Goal: Task Accomplishment & Management: Manage account settings

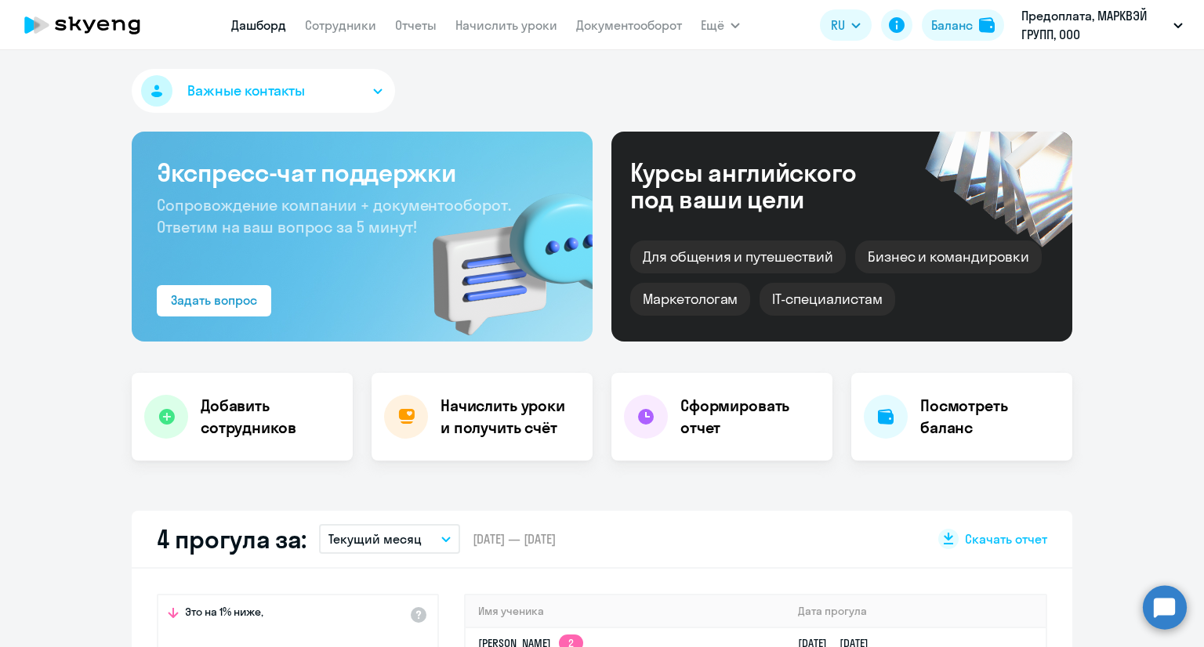
select select "30"
click at [344, 31] on link "Сотрудники" at bounding box center [340, 25] width 71 height 16
select select "30"
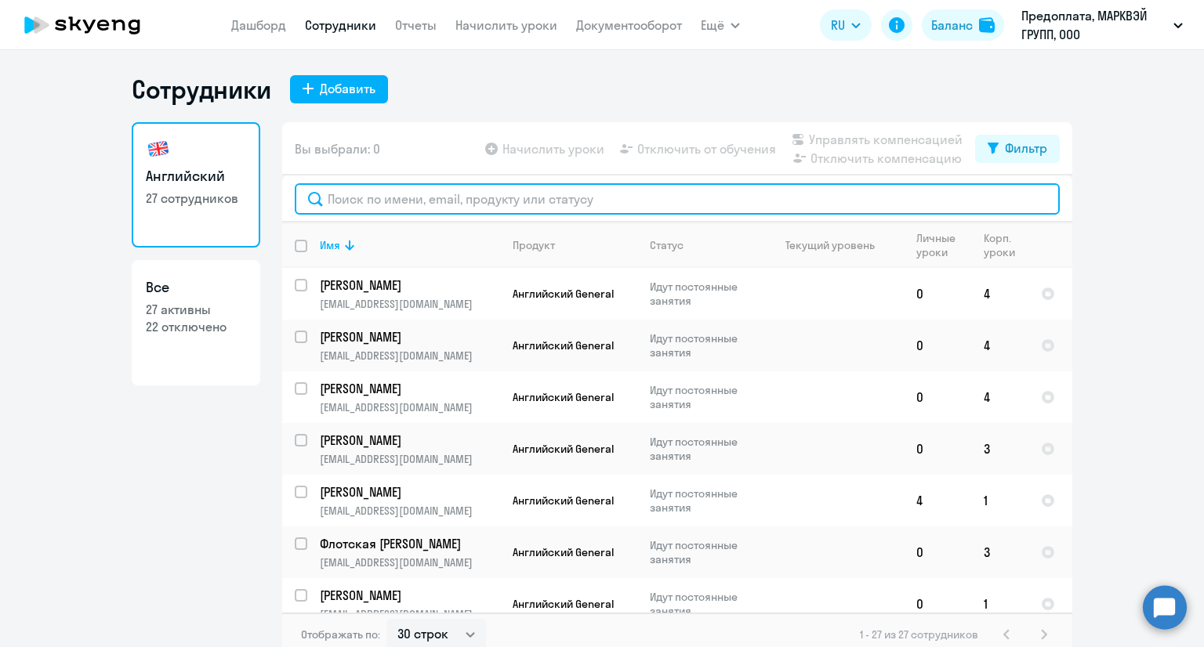
click at [483, 189] on input "text" at bounding box center [677, 198] width 765 height 31
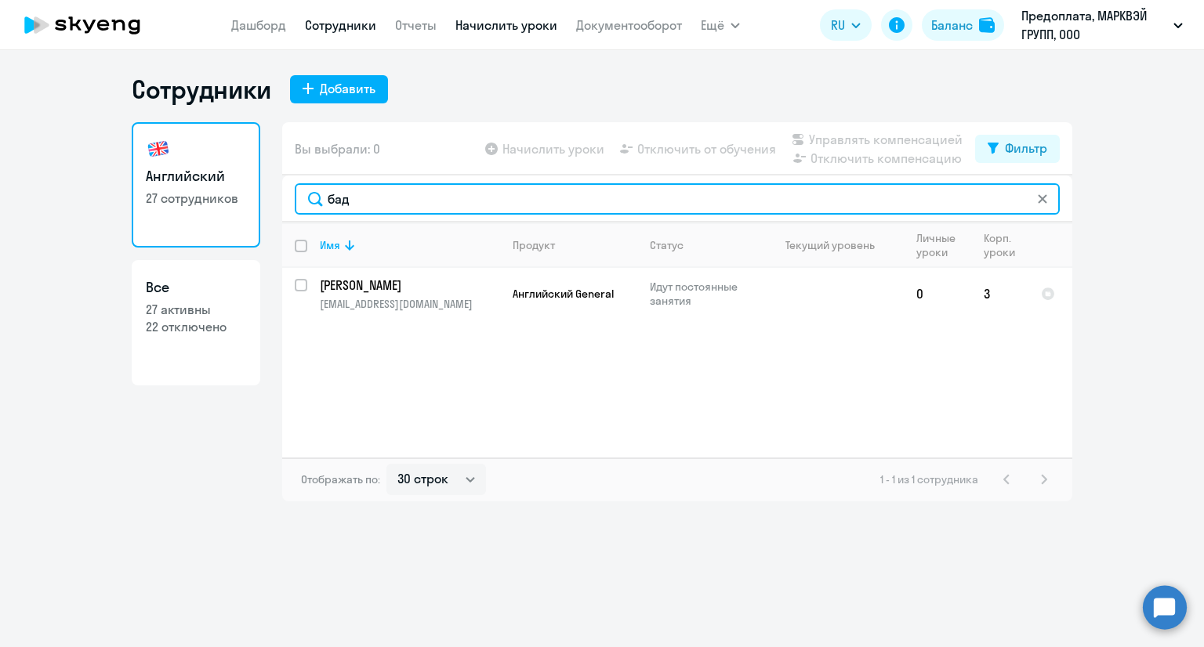
type input "бад"
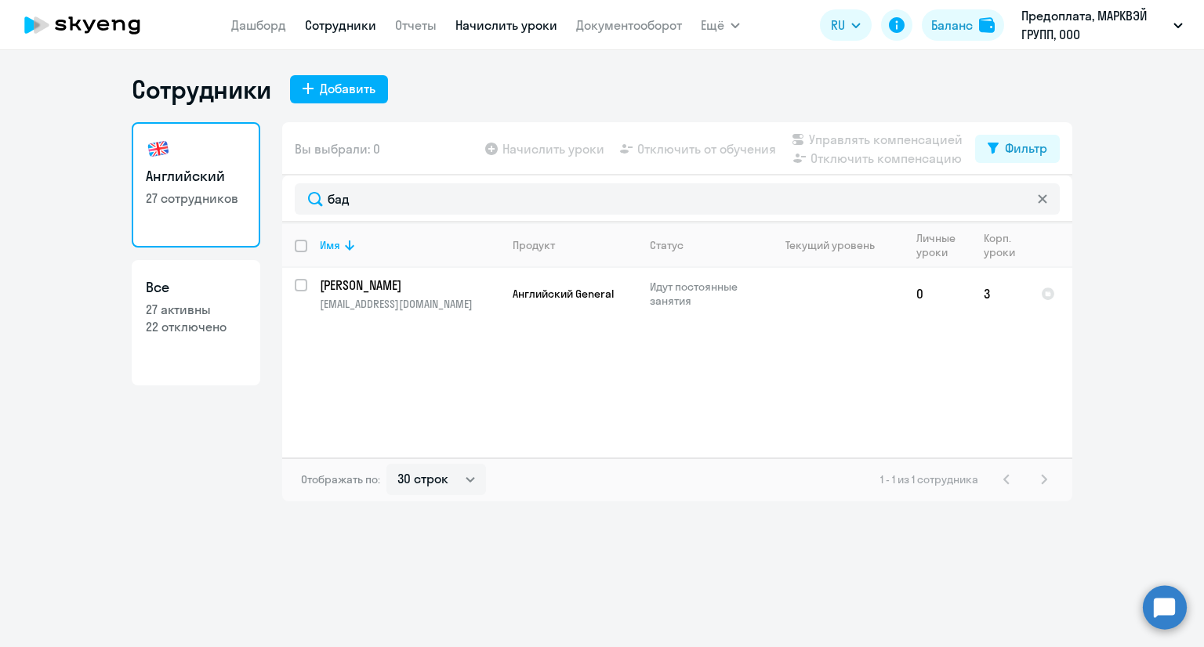
click at [546, 25] on link "Начислить уроки" at bounding box center [506, 25] width 102 height 16
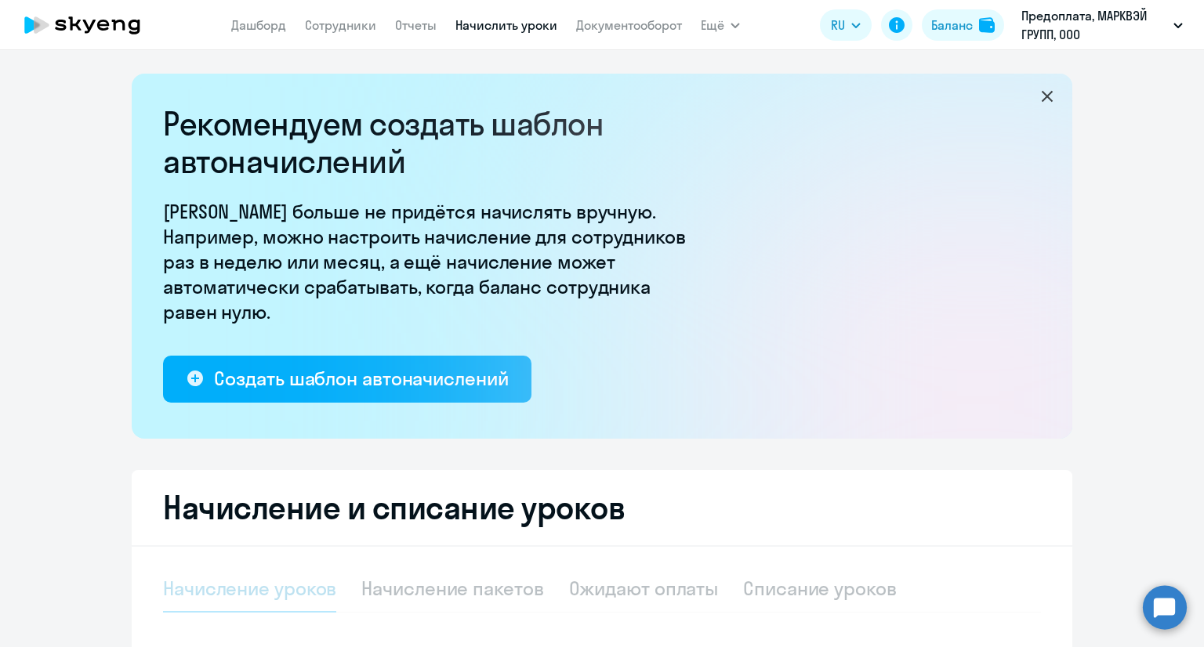
select select "10"
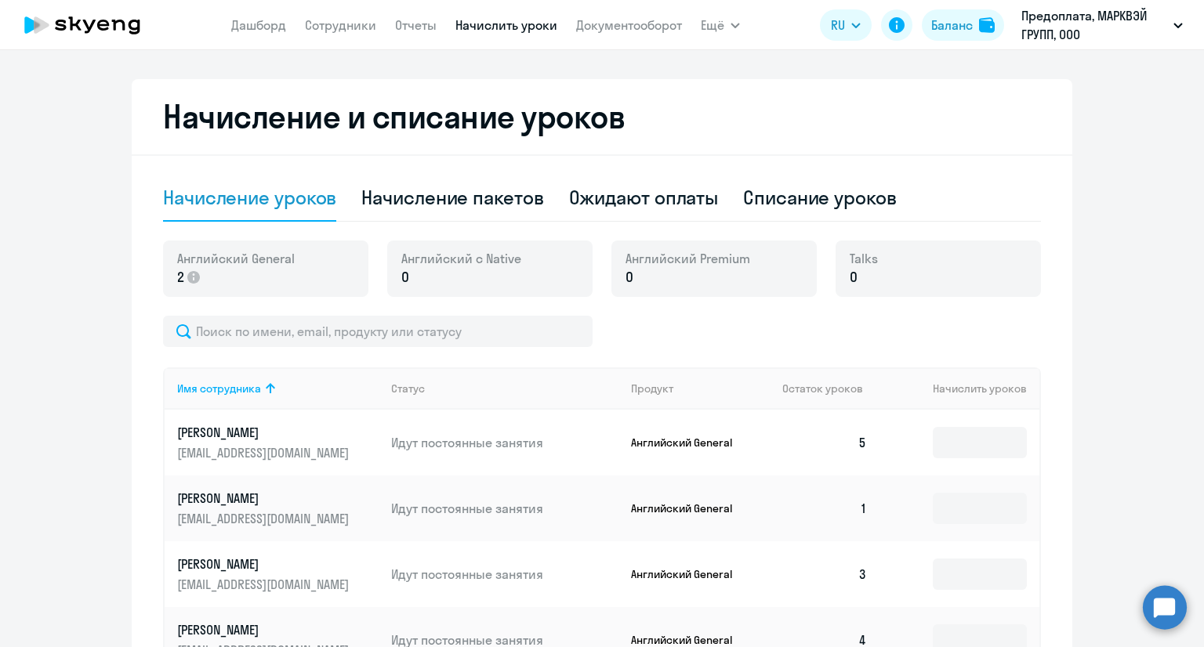
scroll to position [392, 0]
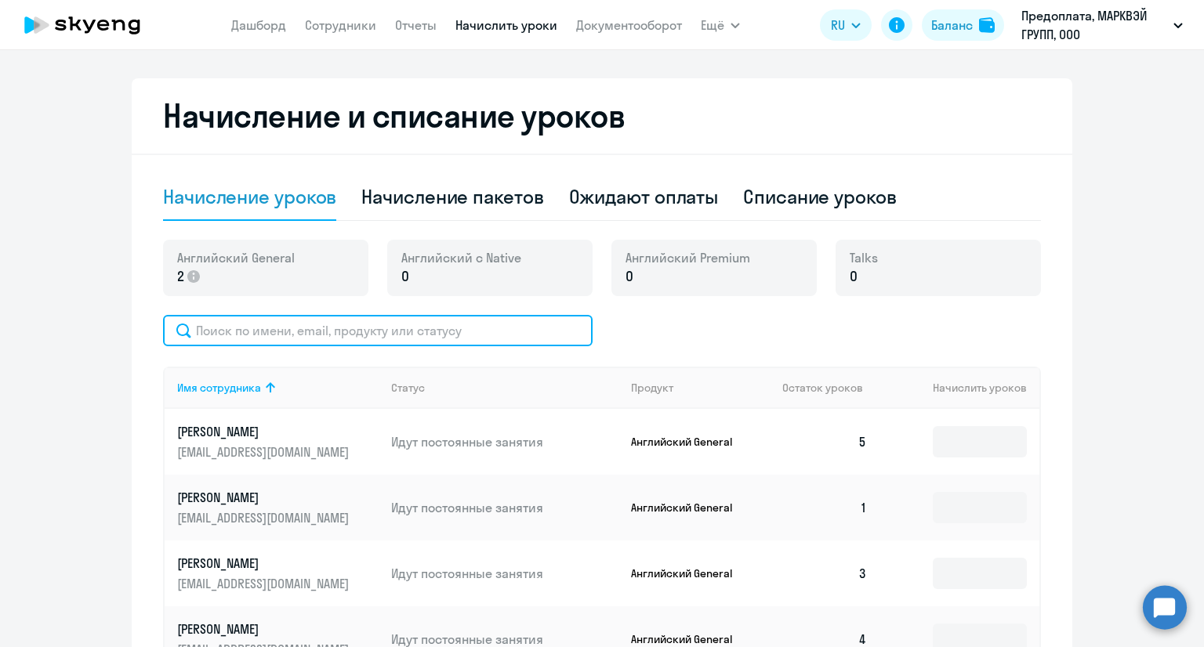
click at [451, 336] on input "text" at bounding box center [377, 330] width 429 height 31
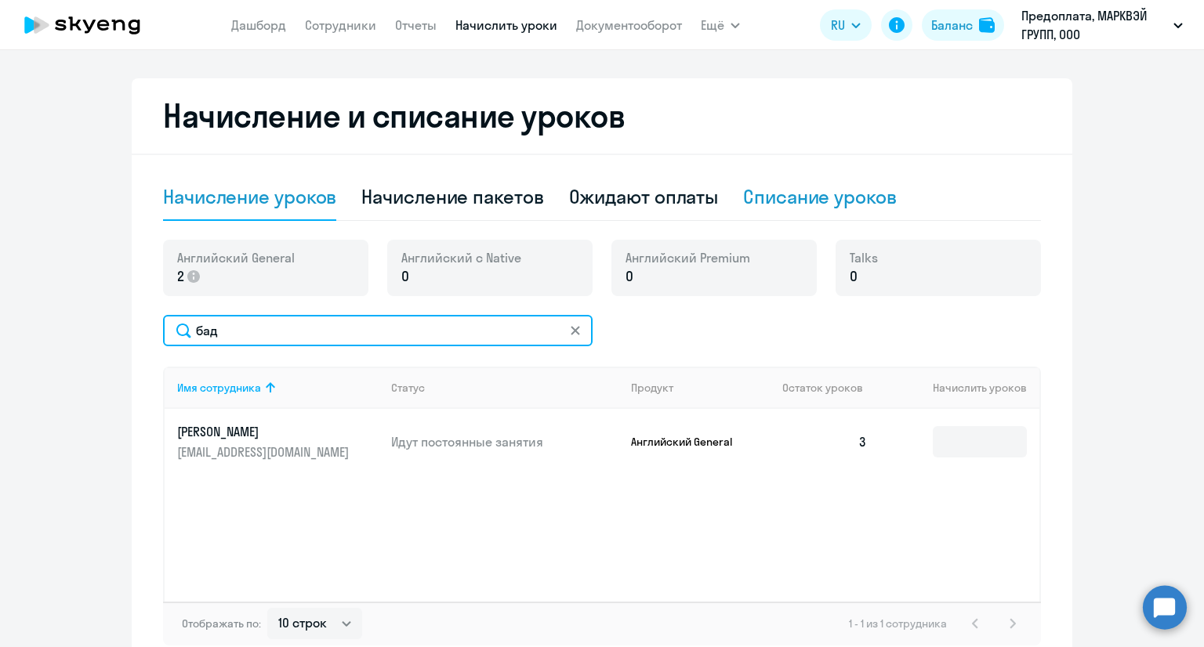
type input "бад"
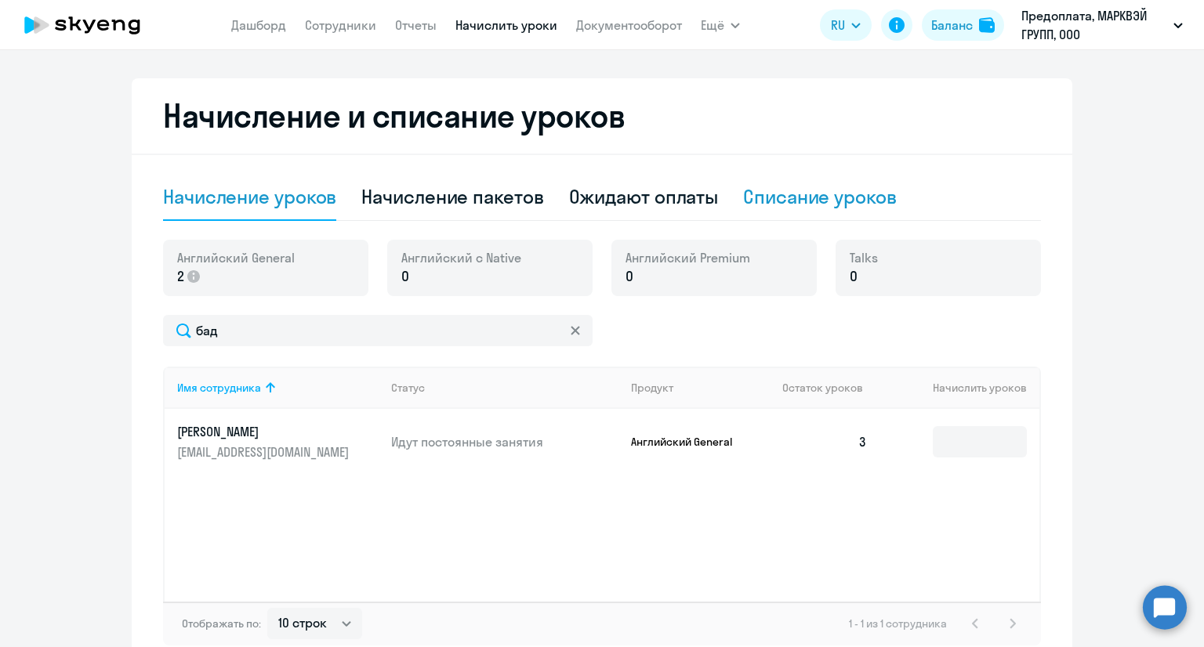
click at [765, 201] on div "Списание уроков" at bounding box center [820, 196] width 154 height 25
select select "10"
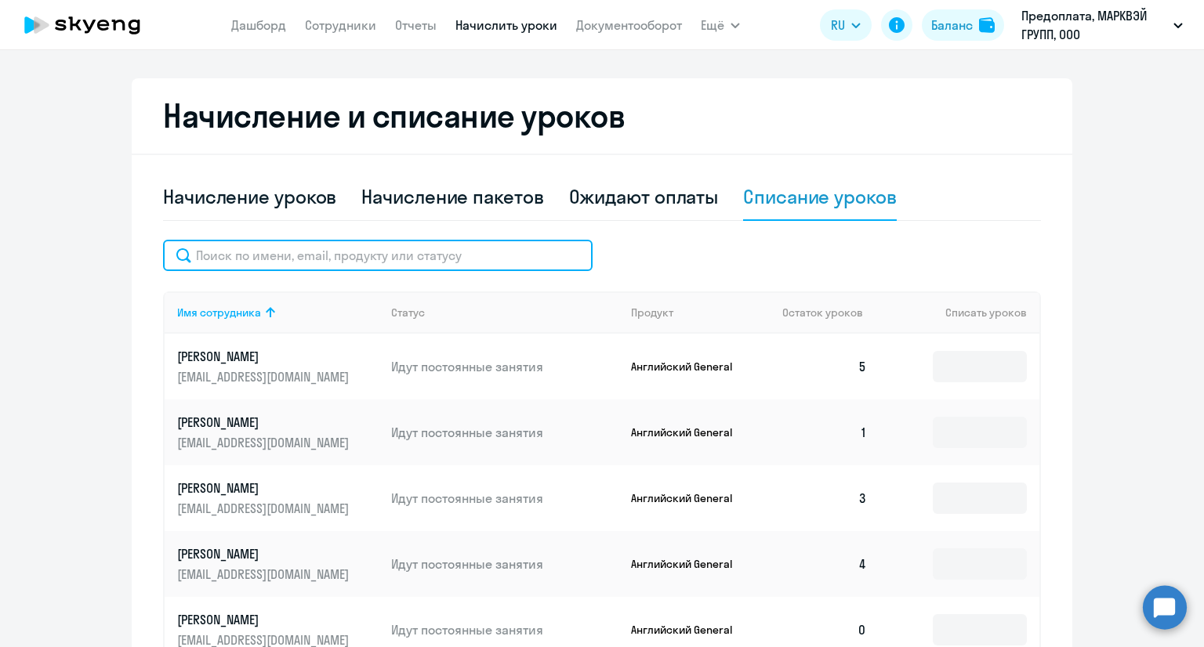
click at [340, 261] on input "text" at bounding box center [377, 255] width 429 height 31
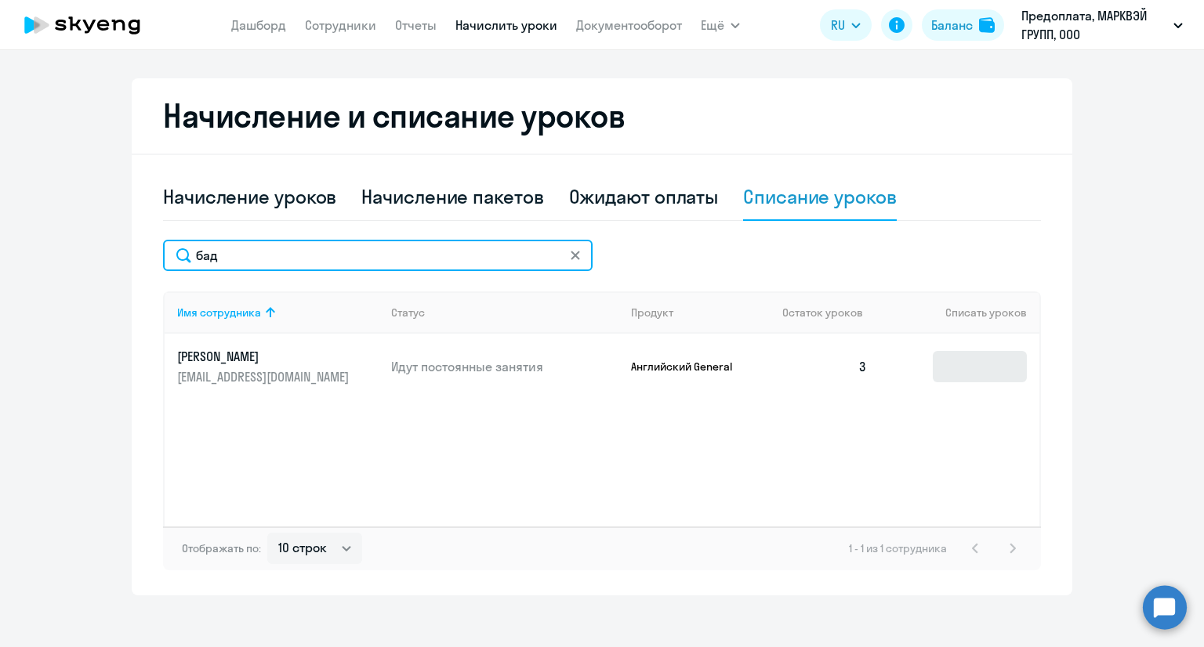
type input "бад"
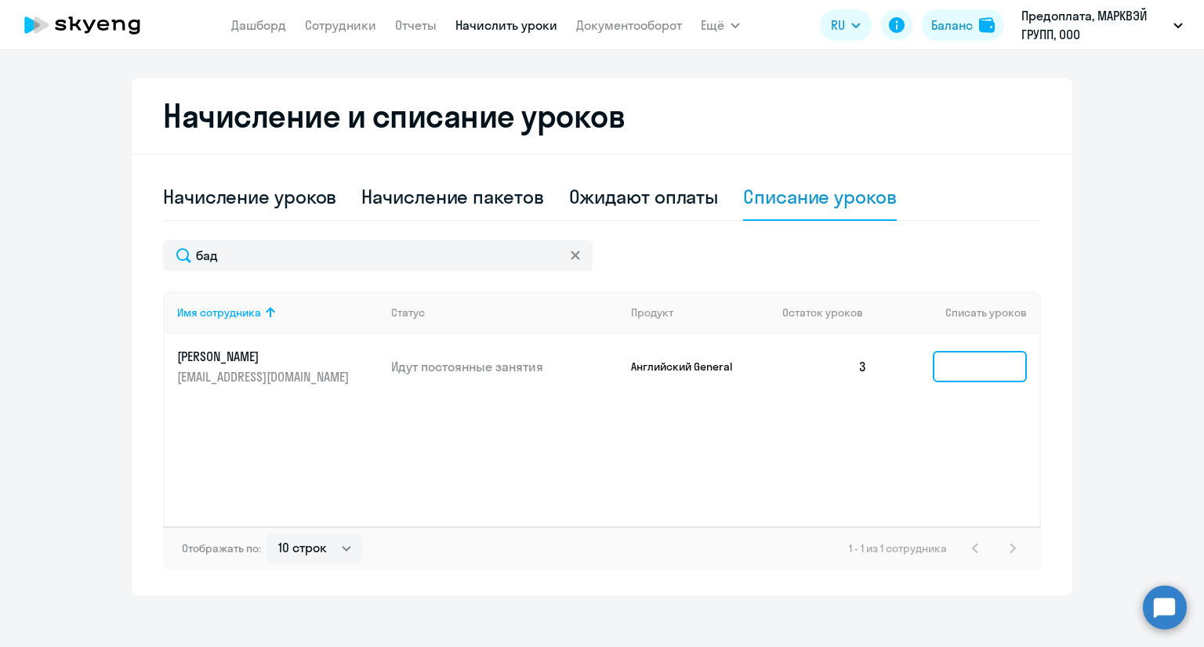
click at [940, 364] on input at bounding box center [980, 366] width 94 height 31
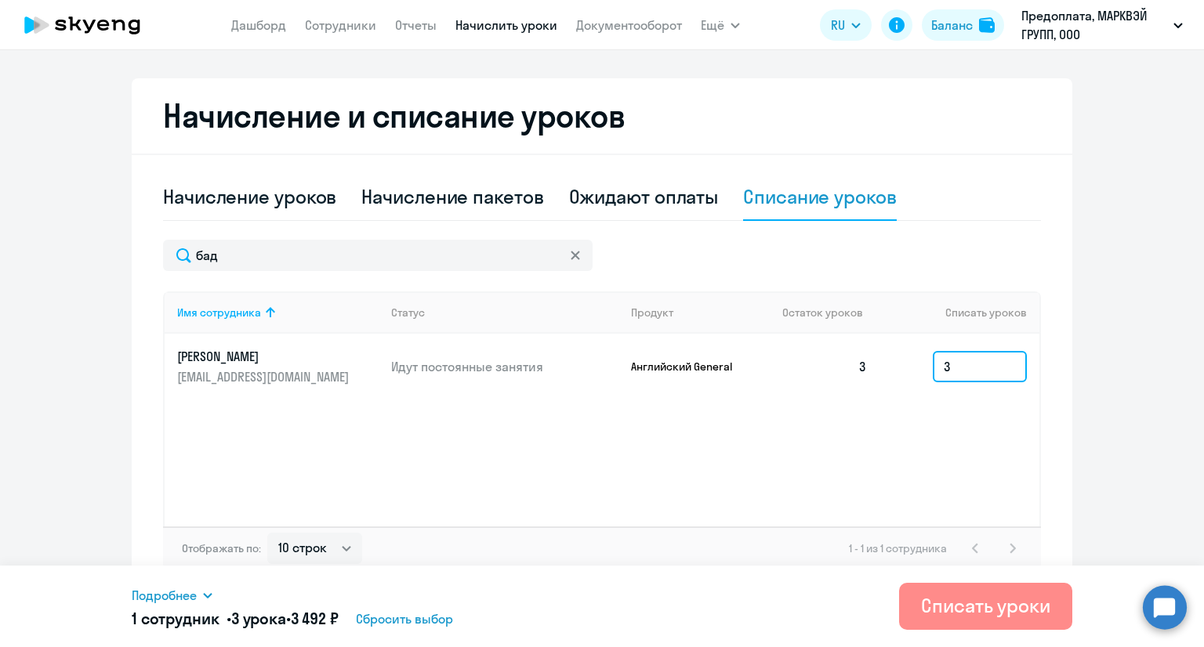
type input "3"
click at [952, 615] on div "Списать уроки" at bounding box center [985, 605] width 129 height 25
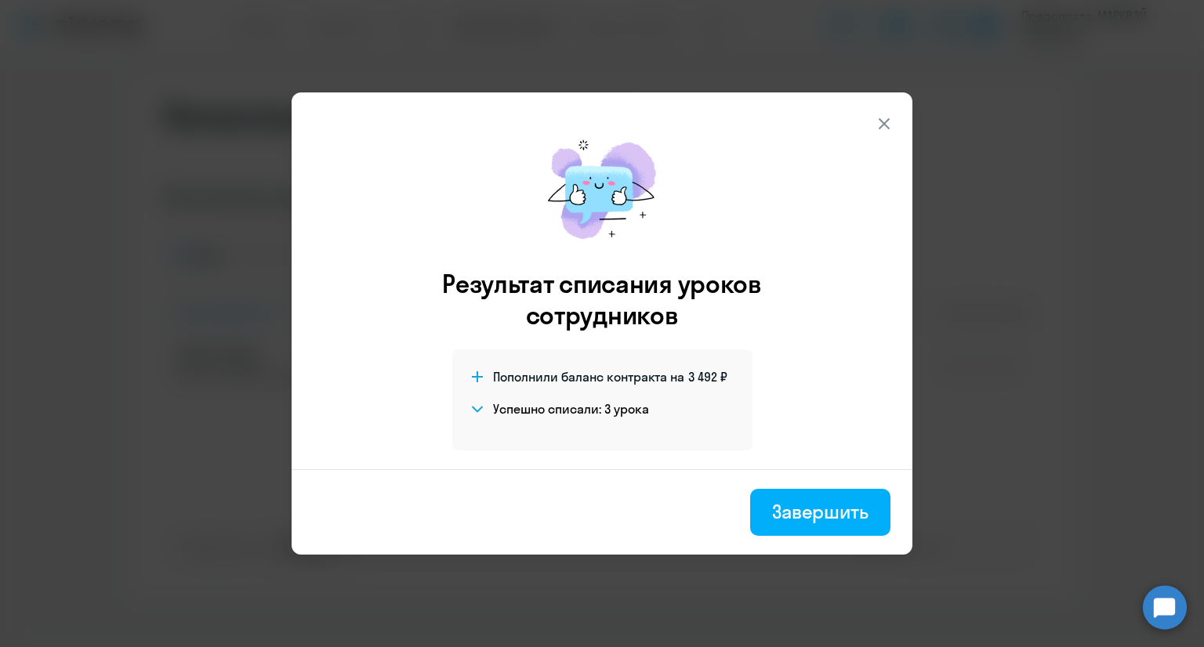
click at [804, 512] on div "Завершить" at bounding box center [820, 511] width 96 height 25
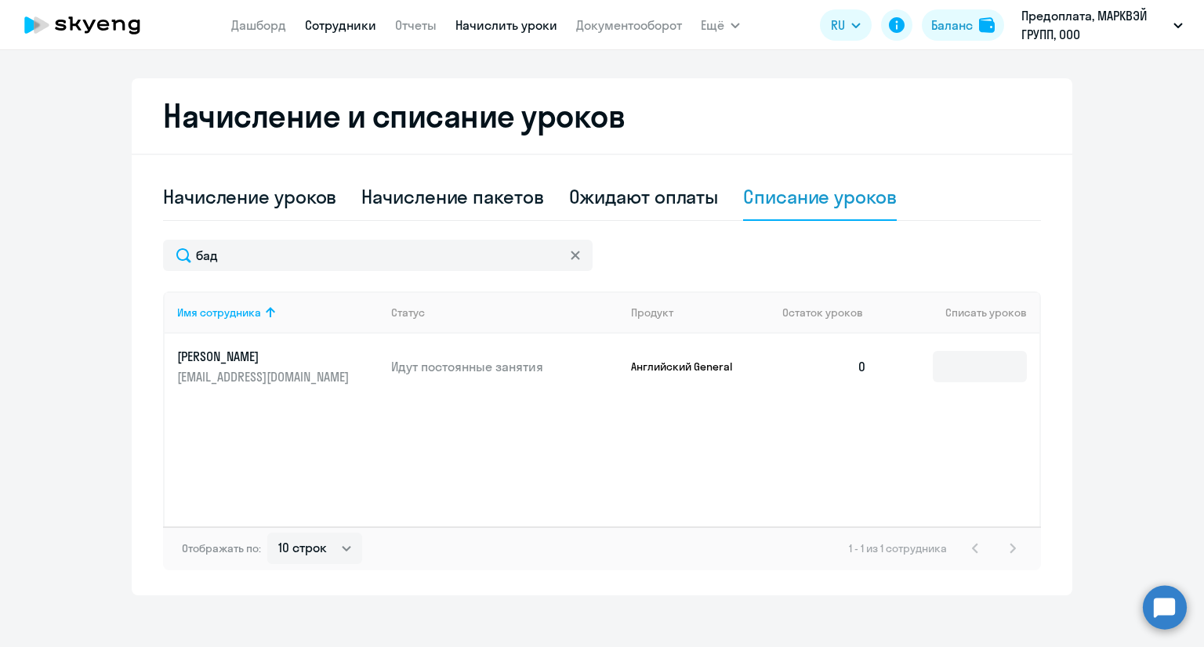
click at [345, 27] on link "Сотрудники" at bounding box center [340, 25] width 71 height 16
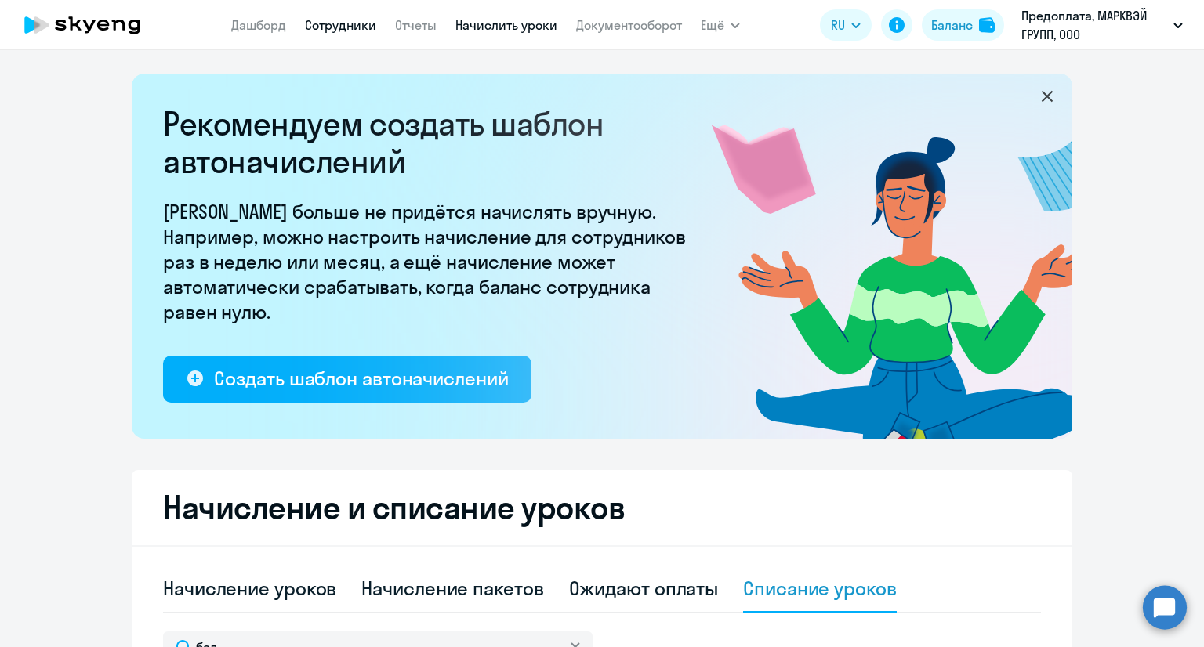
select select "30"
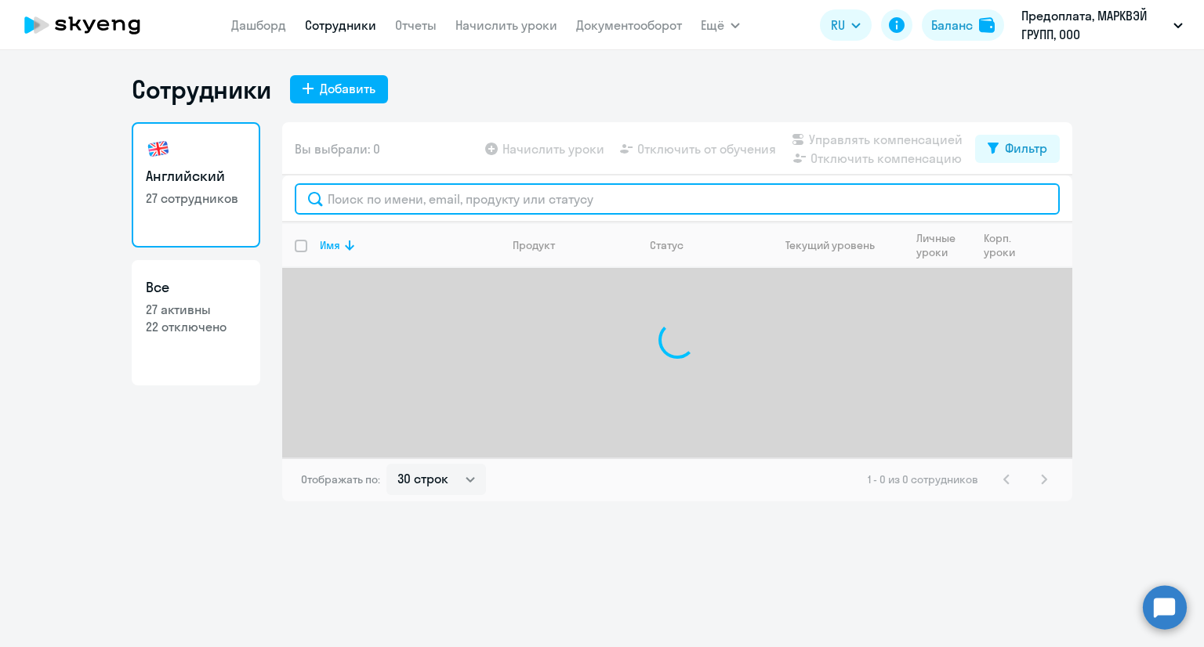
click at [426, 205] on input "text" at bounding box center [677, 198] width 765 height 31
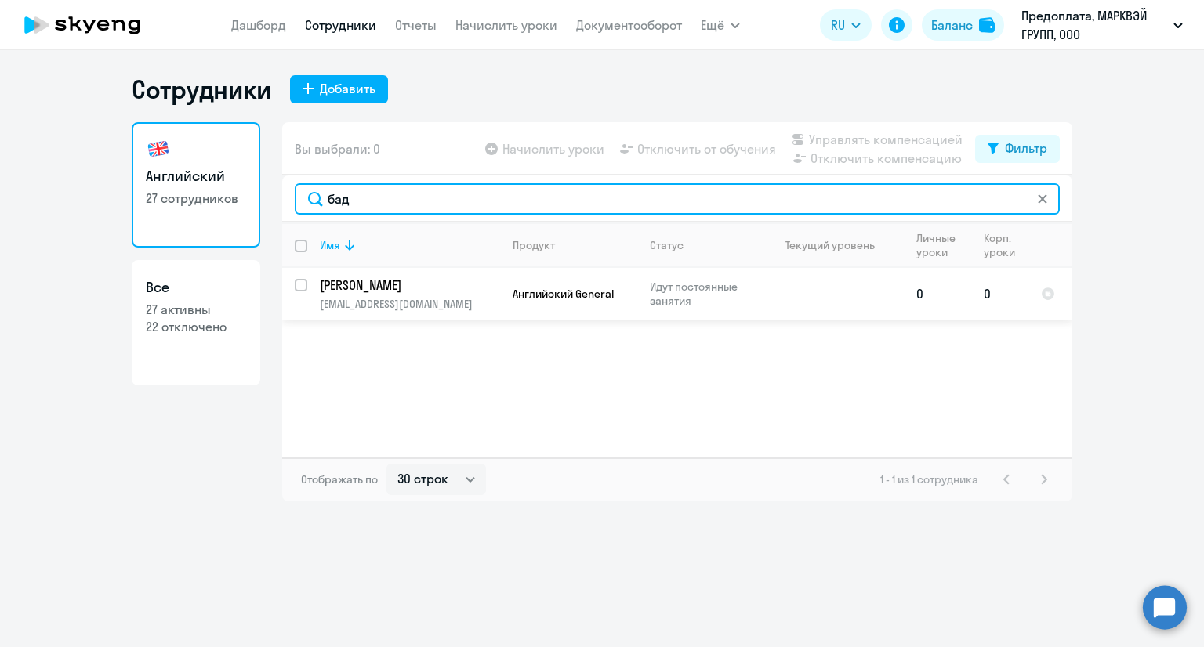
type input "бад"
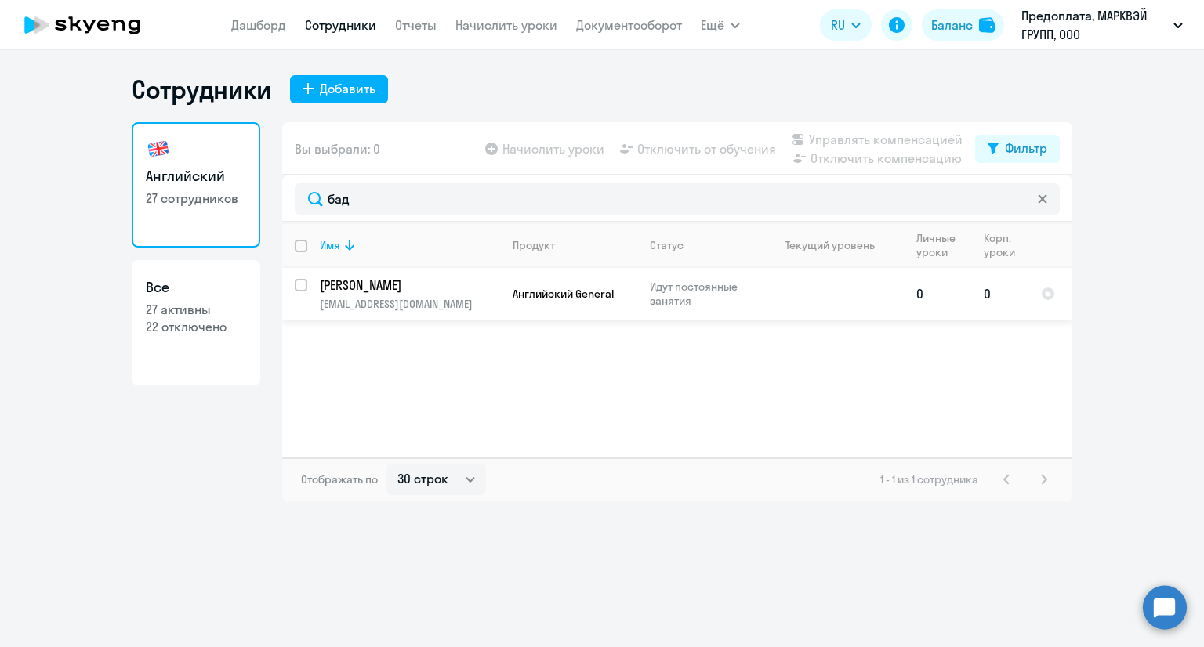
click at [300, 284] on input "select row 41874866" at bounding box center [310, 294] width 31 height 31
checkbox input "true"
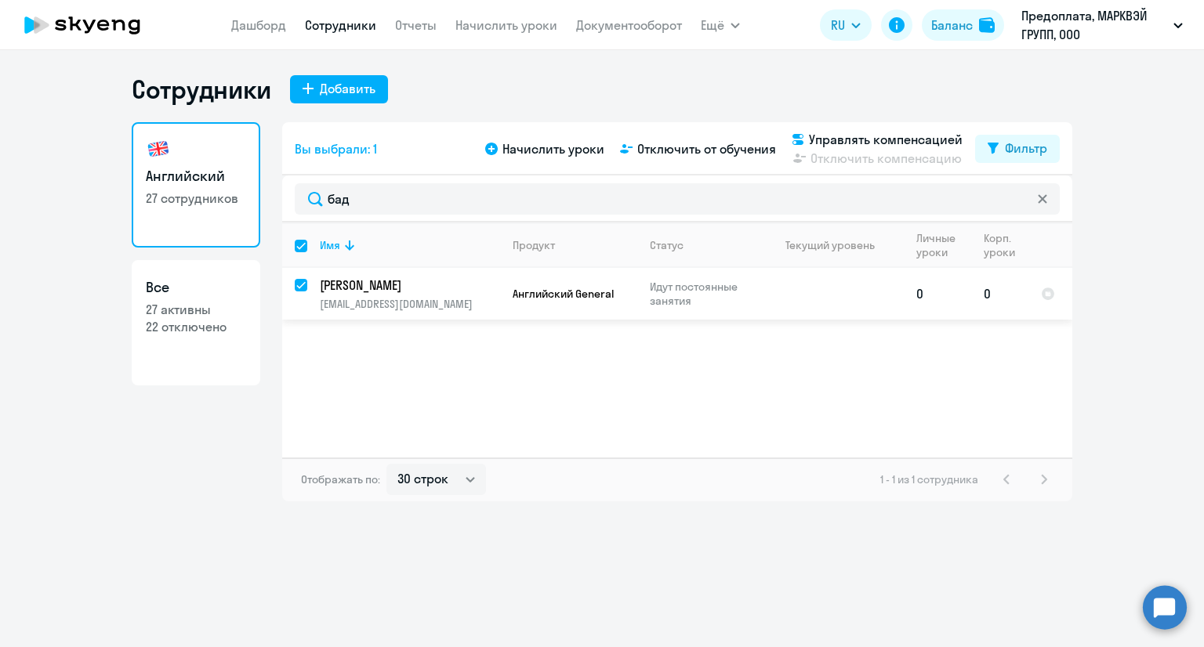
checkbox input "true"
click at [701, 150] on span "Отключить от обучения" at bounding box center [706, 149] width 139 height 19
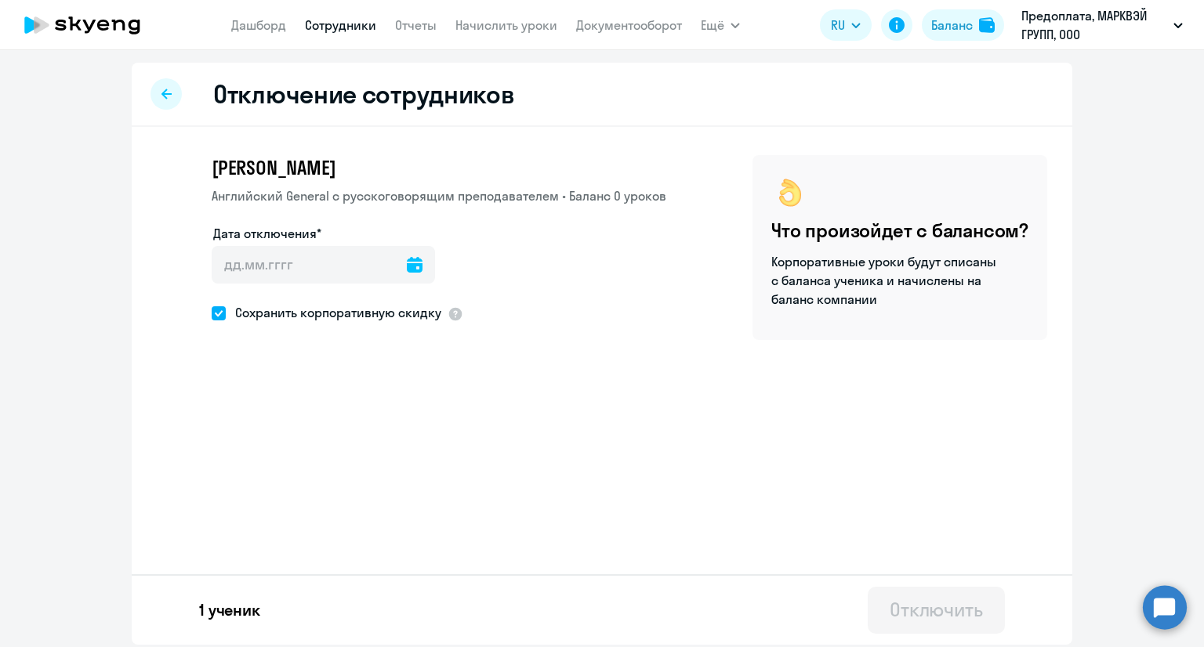
click at [213, 310] on span at bounding box center [219, 313] width 14 height 14
click at [212, 313] on input "Сохранить корпоративную скидку" at bounding box center [211, 313] width 1 height 1
checkbox input "false"
click at [407, 271] on icon at bounding box center [415, 265] width 16 height 16
click at [300, 509] on span "24" at bounding box center [296, 506] width 28 height 28
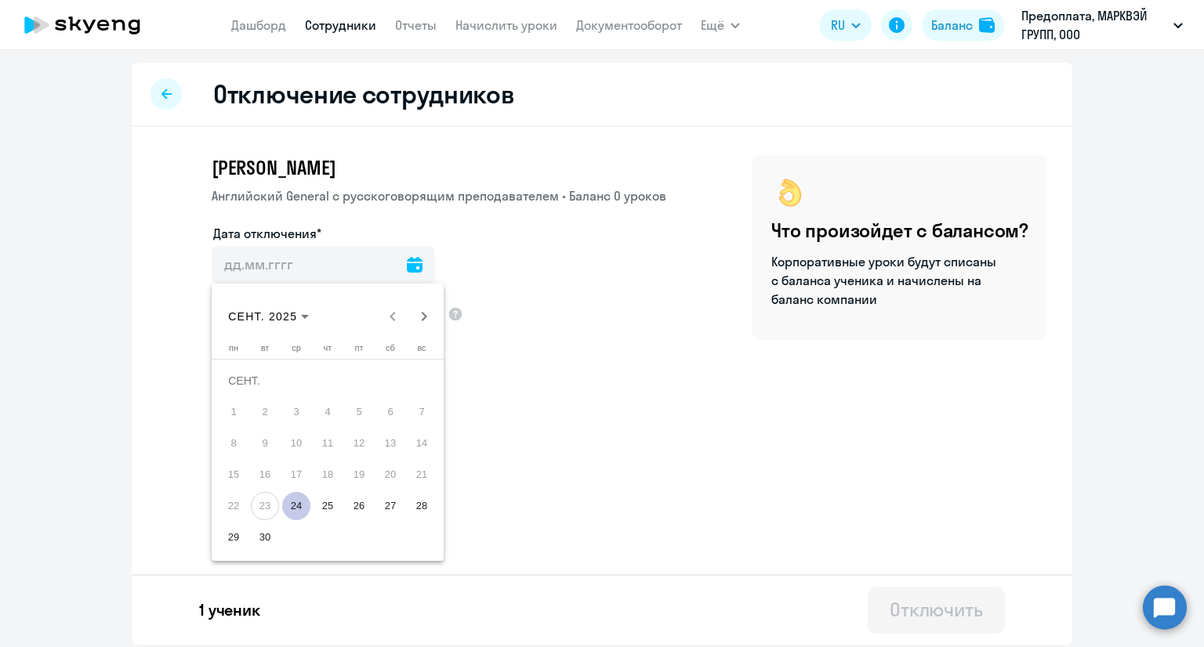
type input "[DATE]"
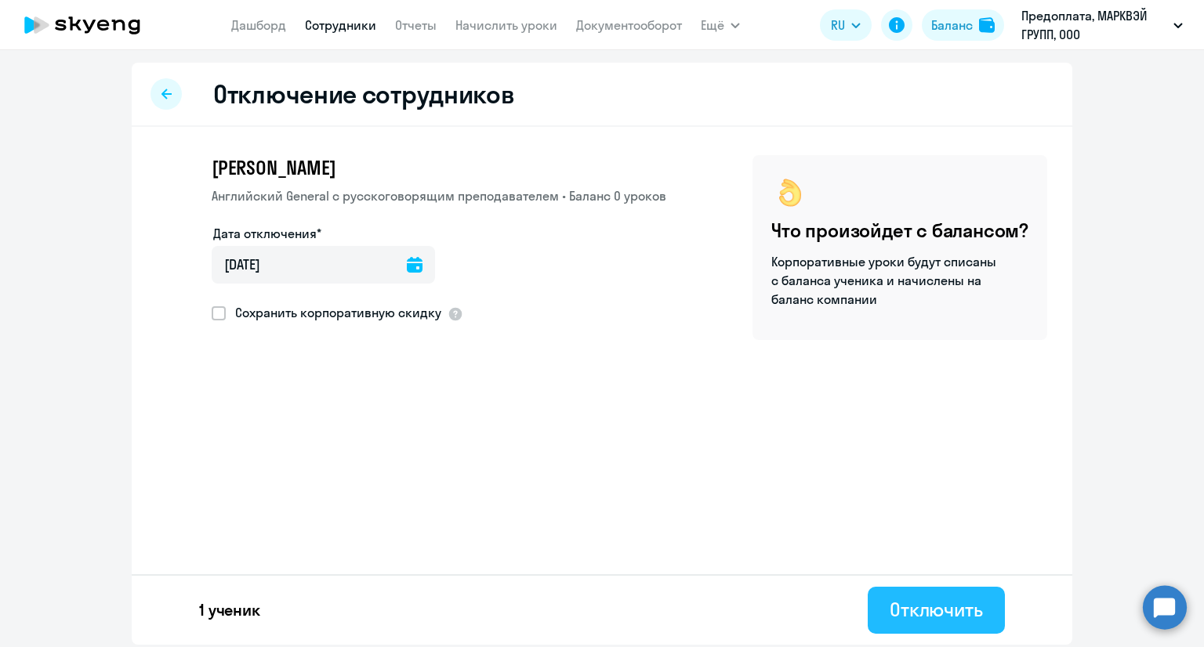
click at [914, 606] on div "Отключить" at bounding box center [936, 609] width 93 height 25
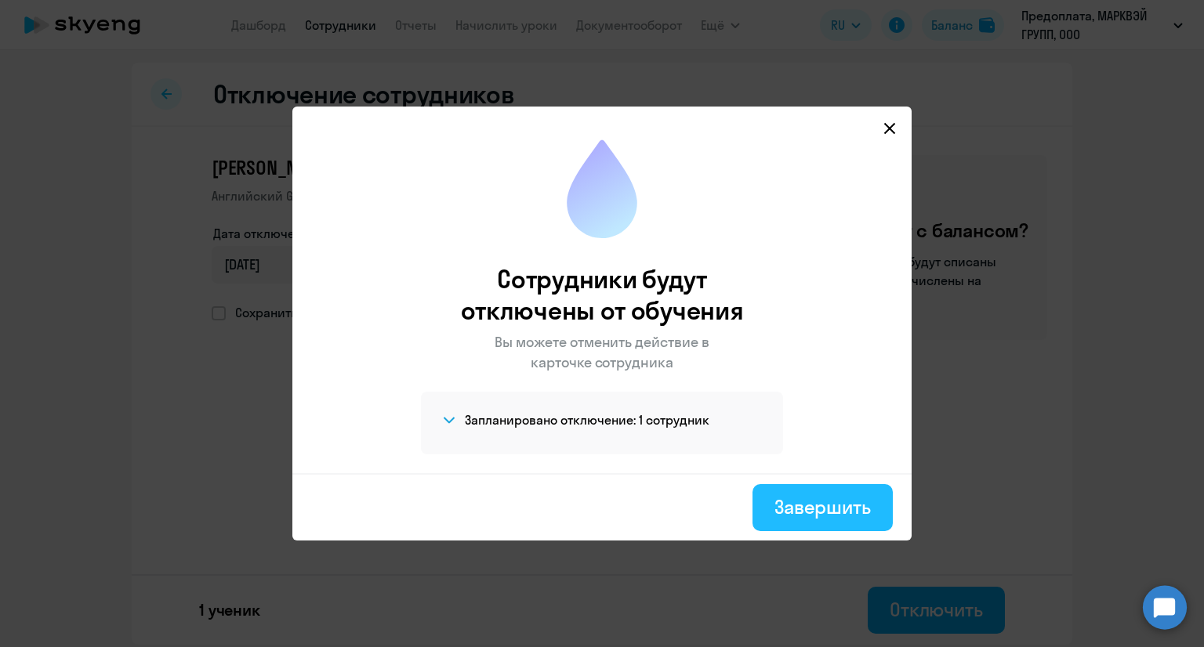
click at [841, 502] on div "Завершить" at bounding box center [822, 507] width 96 height 25
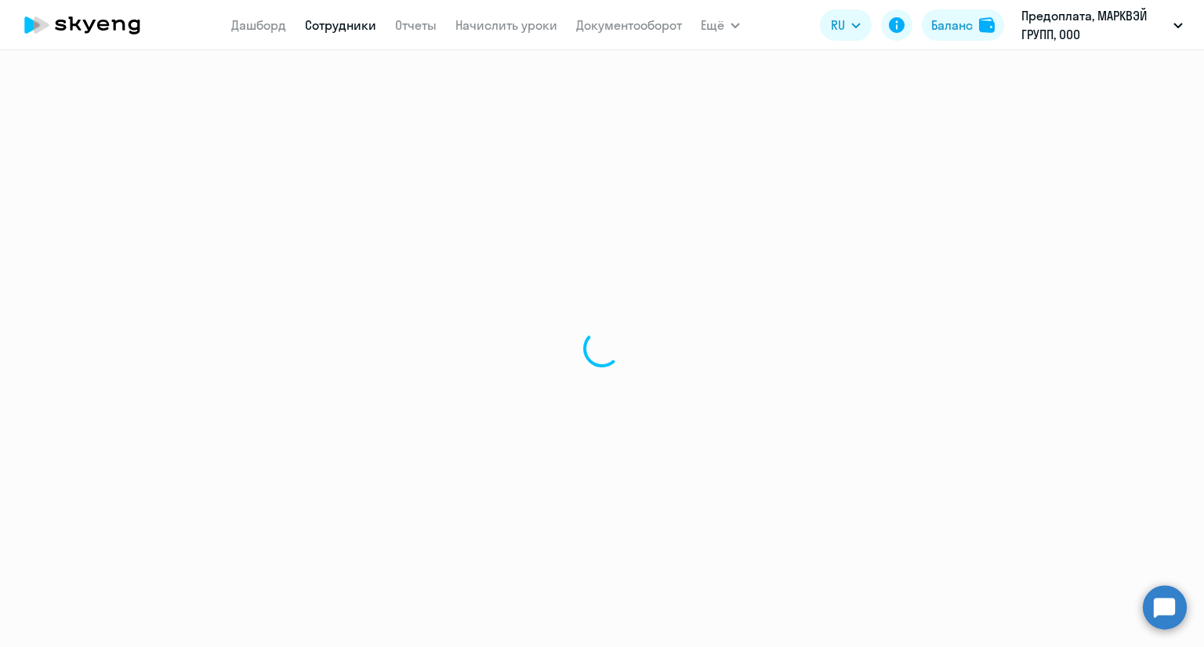
select select "30"
